Goal: Book appointment/travel/reservation

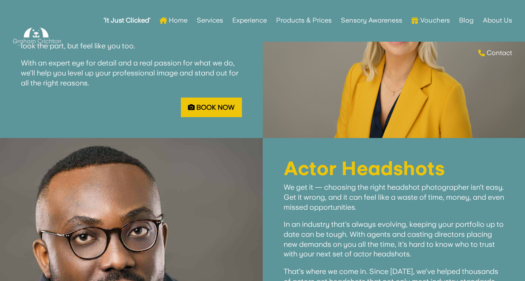
scroll to position [1377, 0]
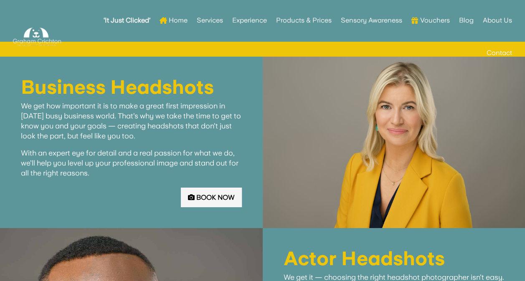
click at [212, 189] on link "Book Now" at bounding box center [211, 198] width 61 height 20
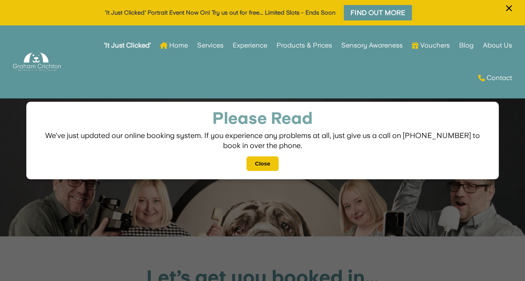
click at [259, 161] on button "Close" at bounding box center [262, 163] width 32 height 15
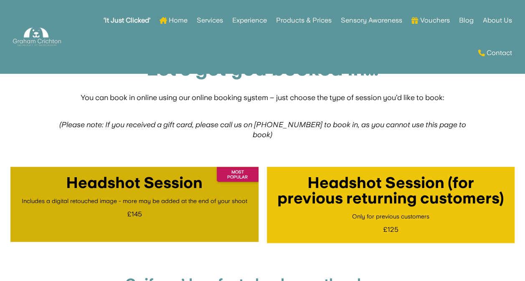
scroll to position [209, 0]
click at [199, 206] on link "MOST POPULAR Headshot Session Includes a digital retouched image - more may be …" at bounding box center [134, 204] width 248 height 75
